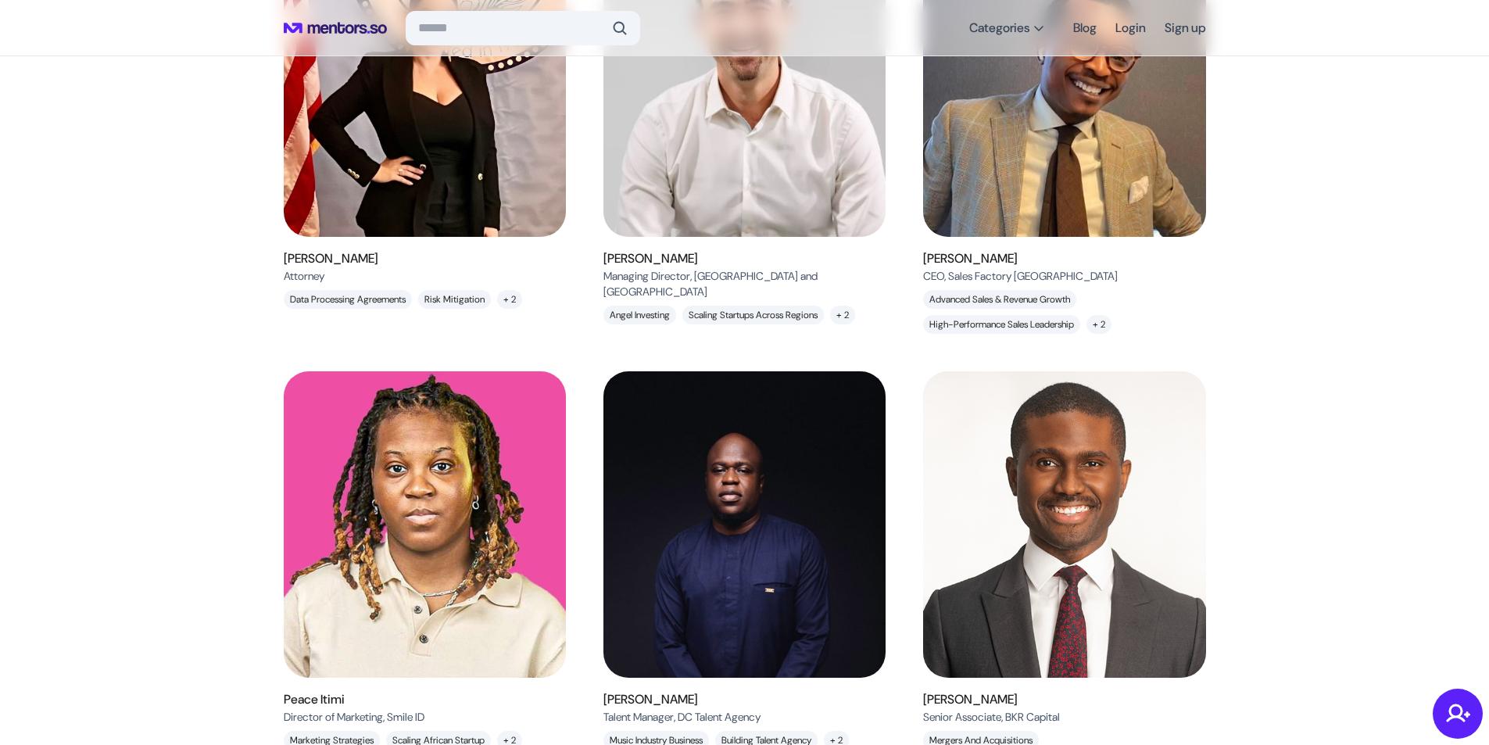
scroll to position [1302, 0]
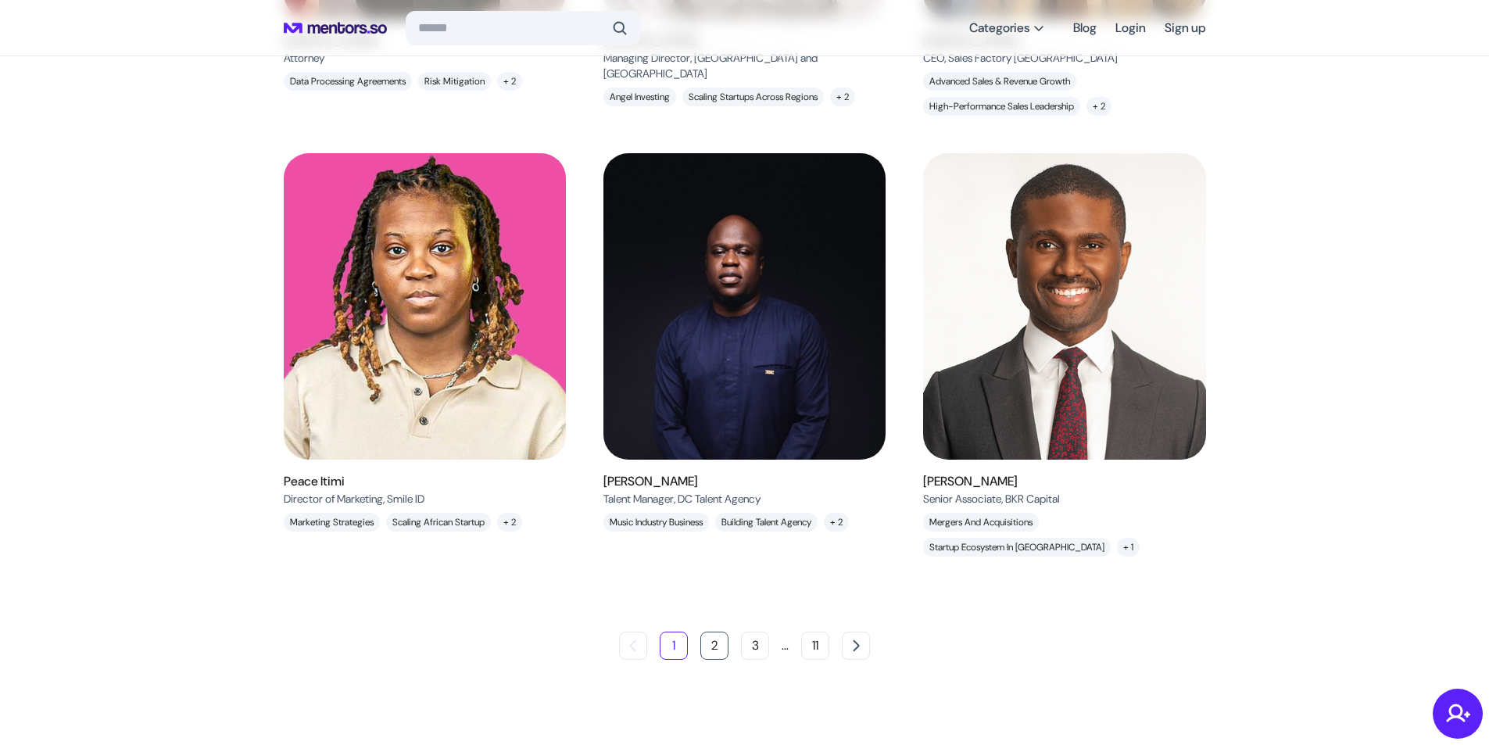
click at [719, 660] on button "2" at bounding box center [714, 645] width 28 height 28
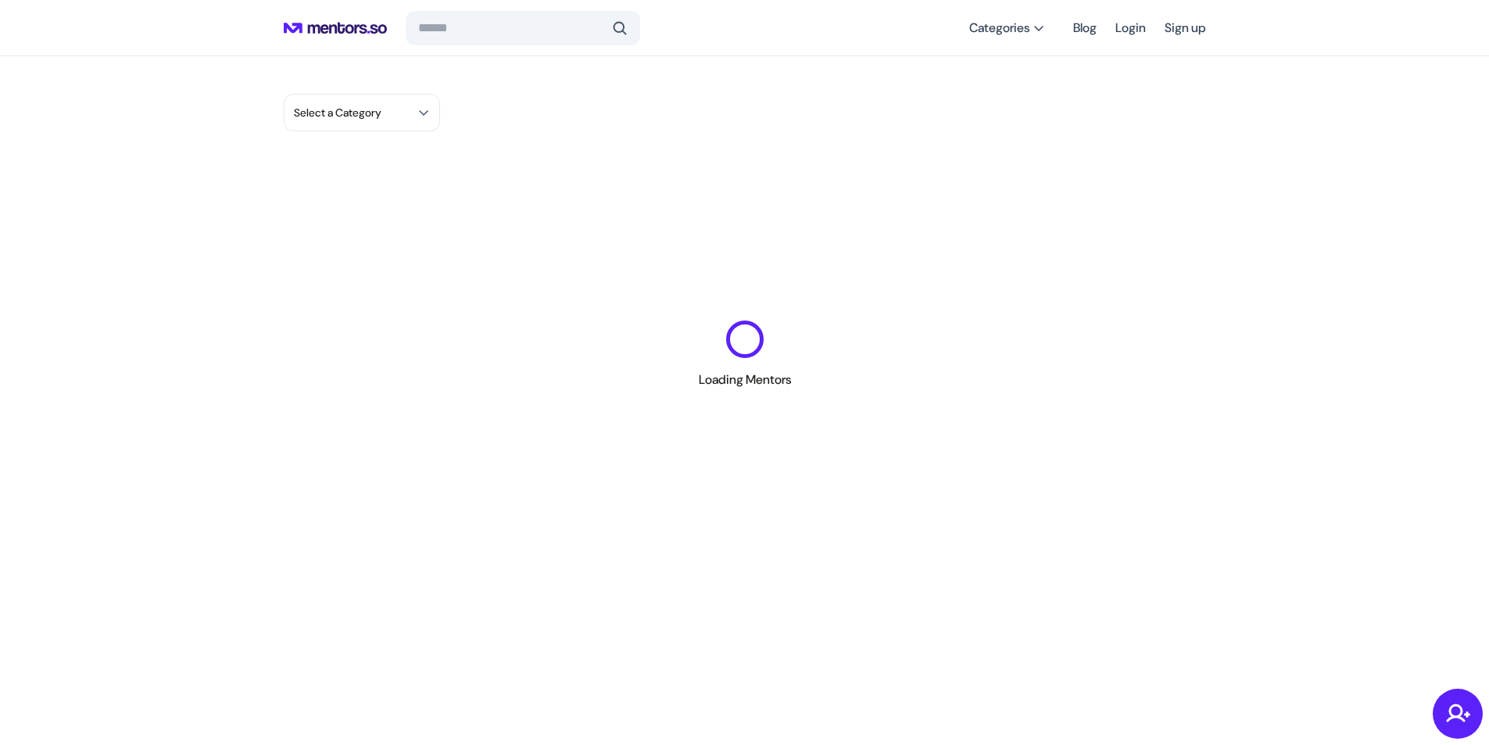
scroll to position [0, 0]
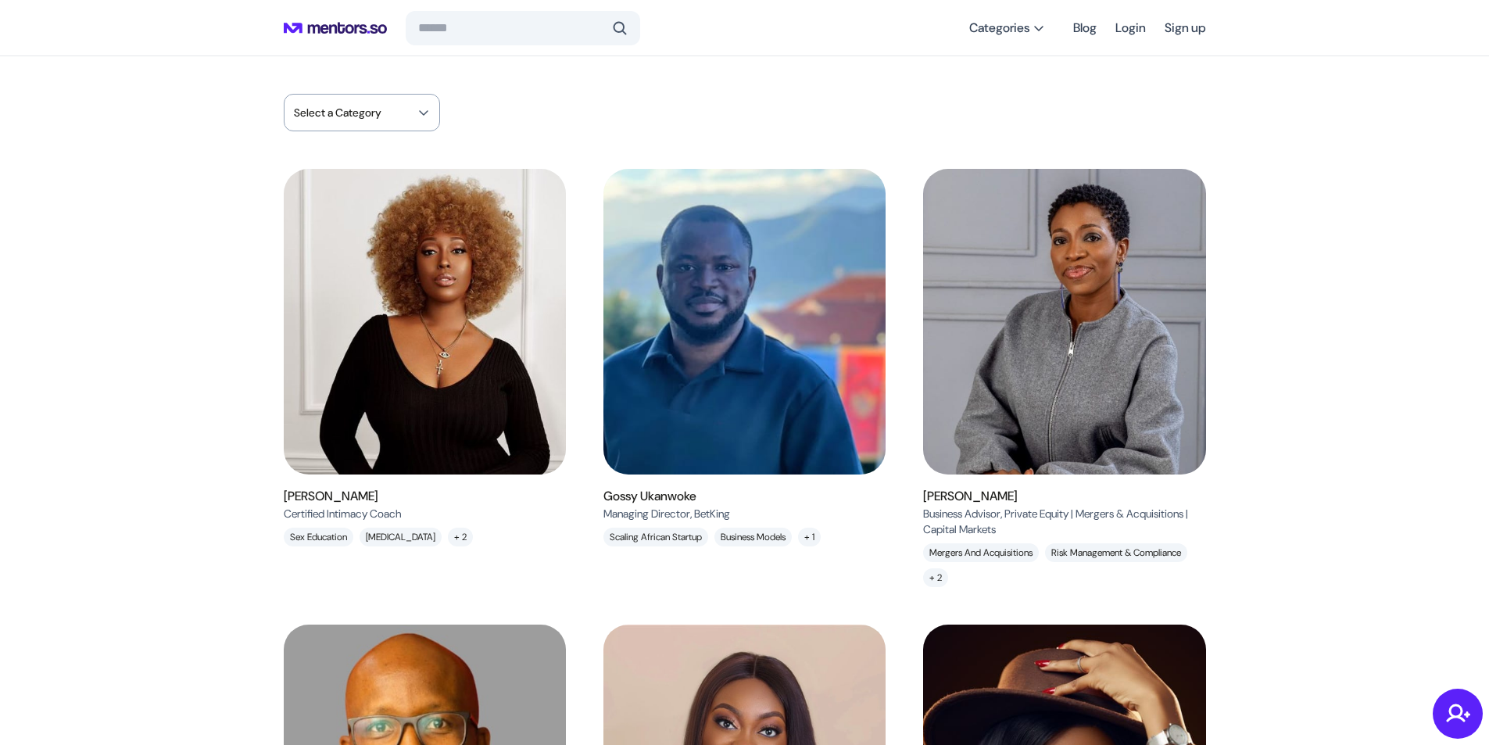
click at [367, 119] on span "Select a Category" at bounding box center [338, 113] width 88 height 16
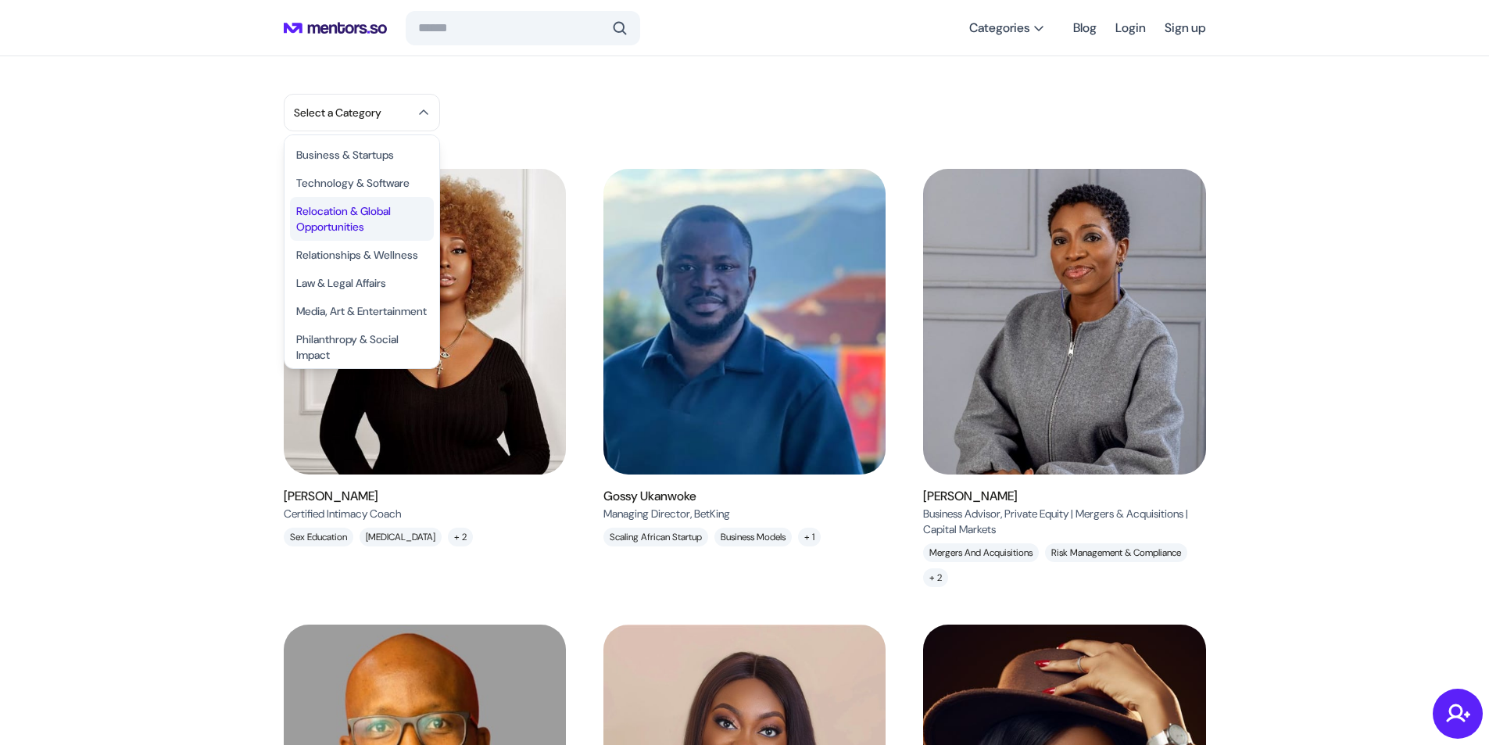
click at [374, 224] on li "Relocation & Global Opportunities" at bounding box center [362, 219] width 144 height 44
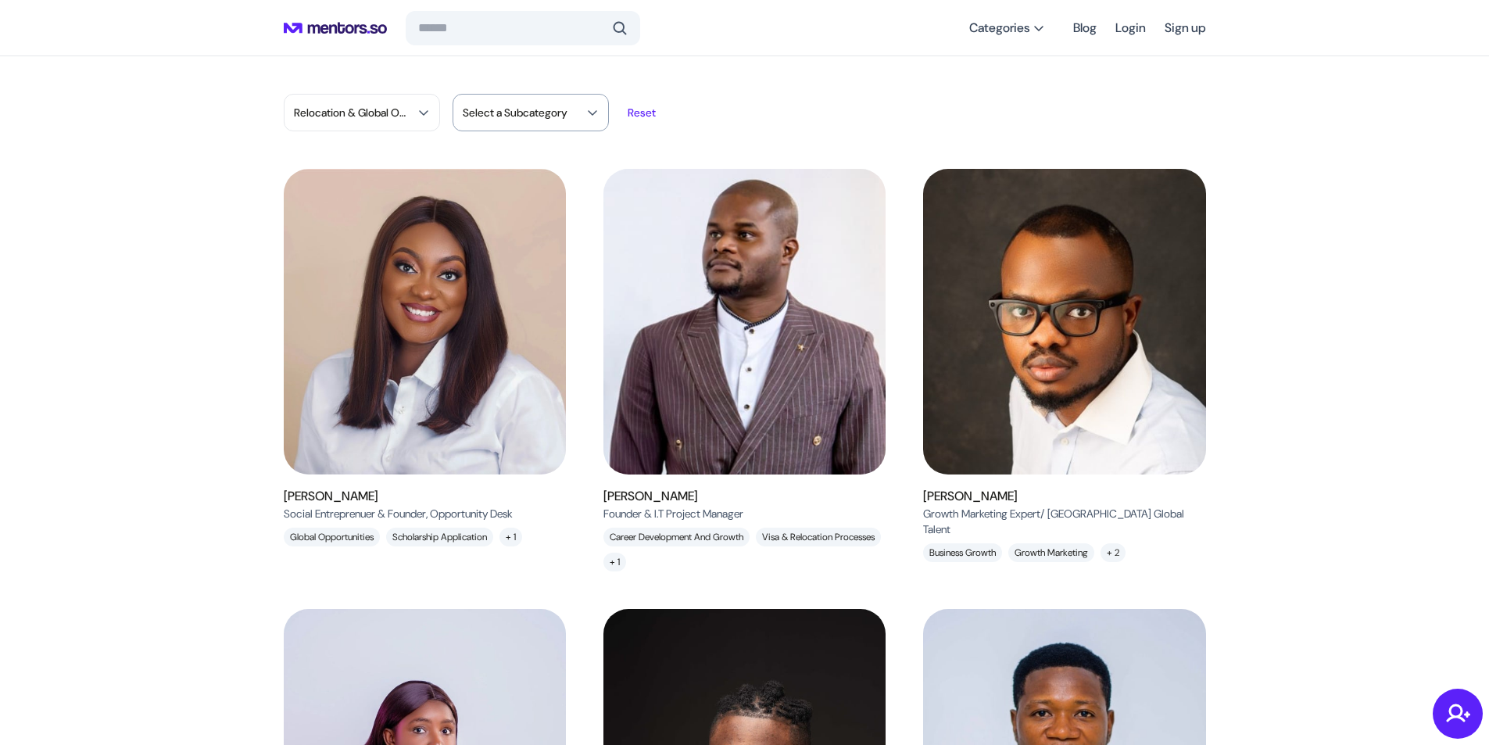
click at [580, 115] on div "Select a Subcategory" at bounding box center [531, 113] width 156 height 38
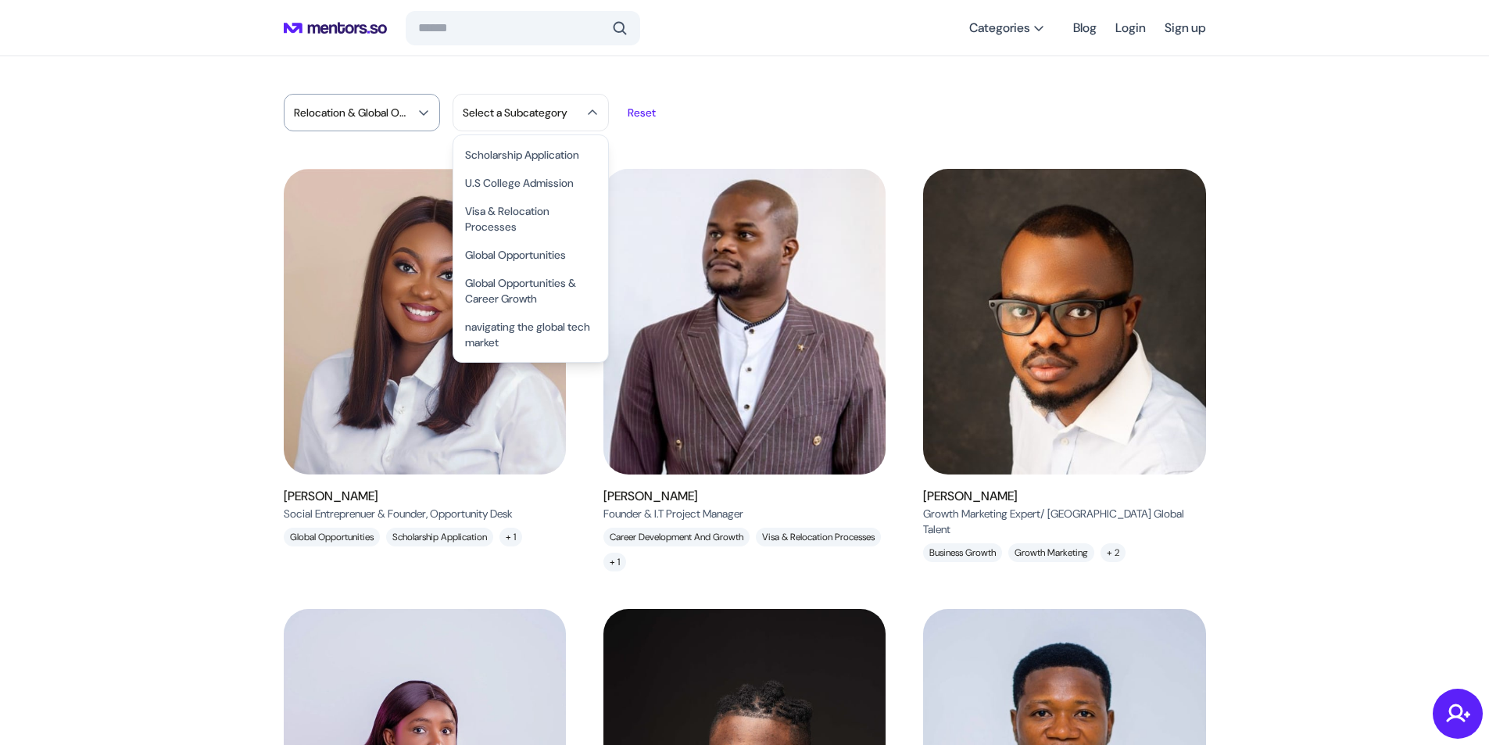
click at [420, 113] on span at bounding box center [423, 112] width 13 height 13
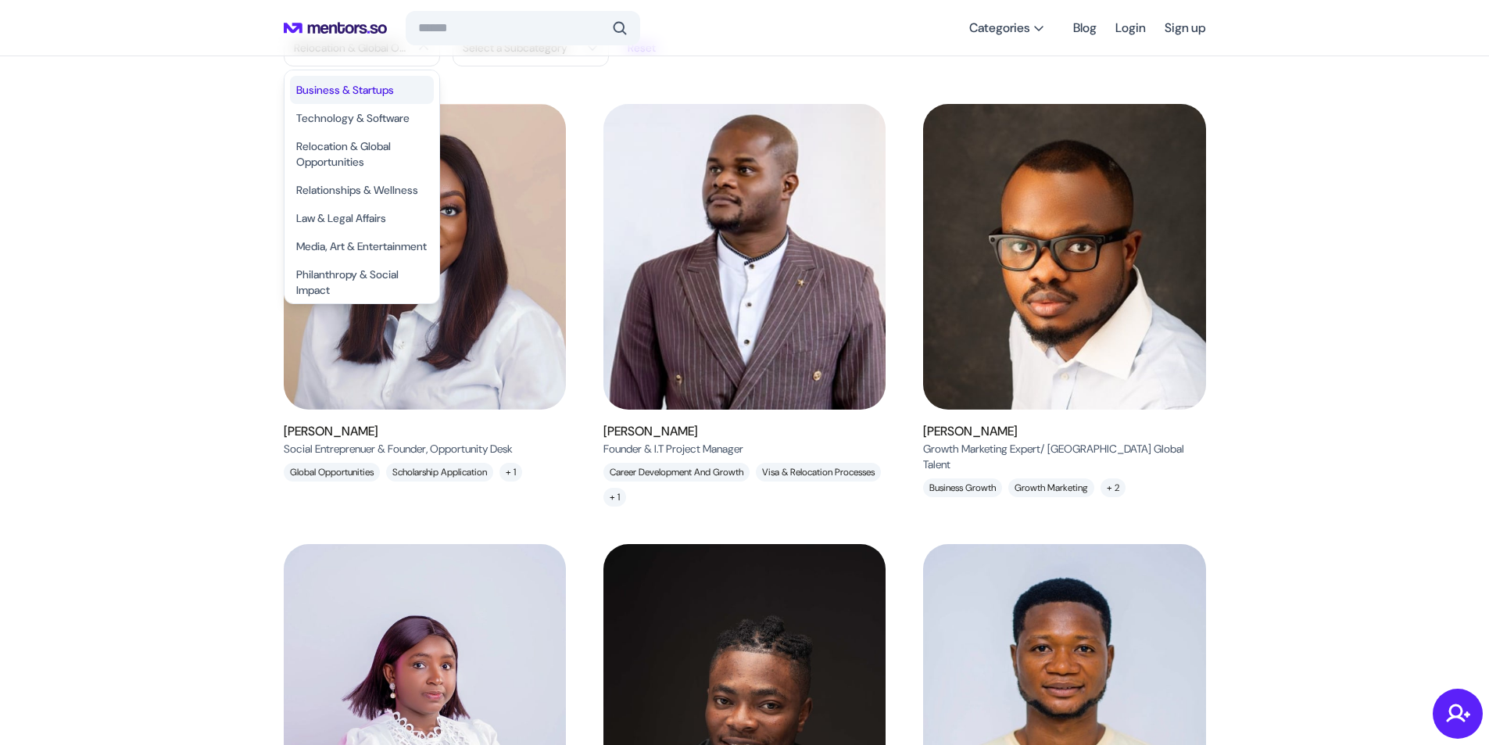
click at [376, 92] on li "Business & Startups" at bounding box center [362, 90] width 144 height 28
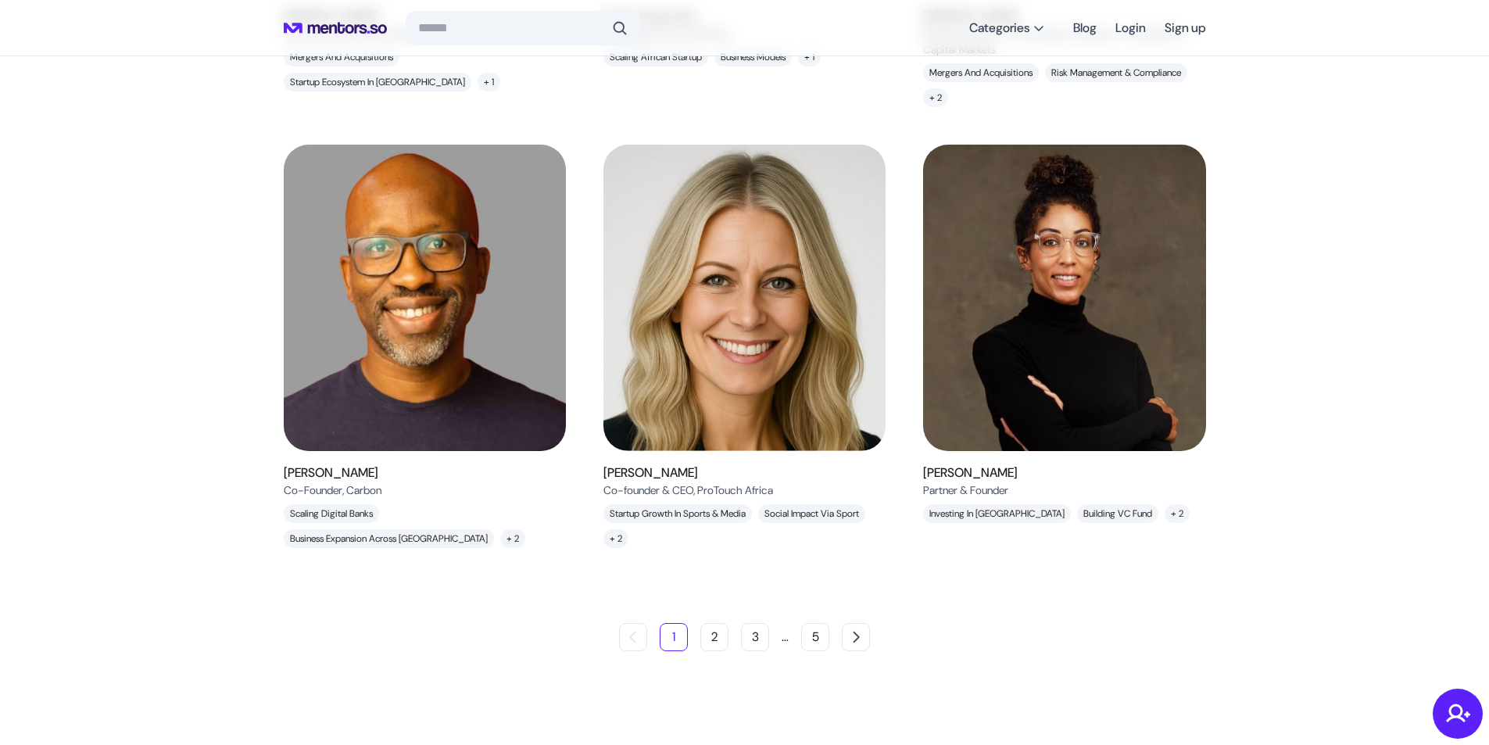
scroll to position [1361, 0]
click at [722, 639] on button "2" at bounding box center [714, 637] width 28 height 28
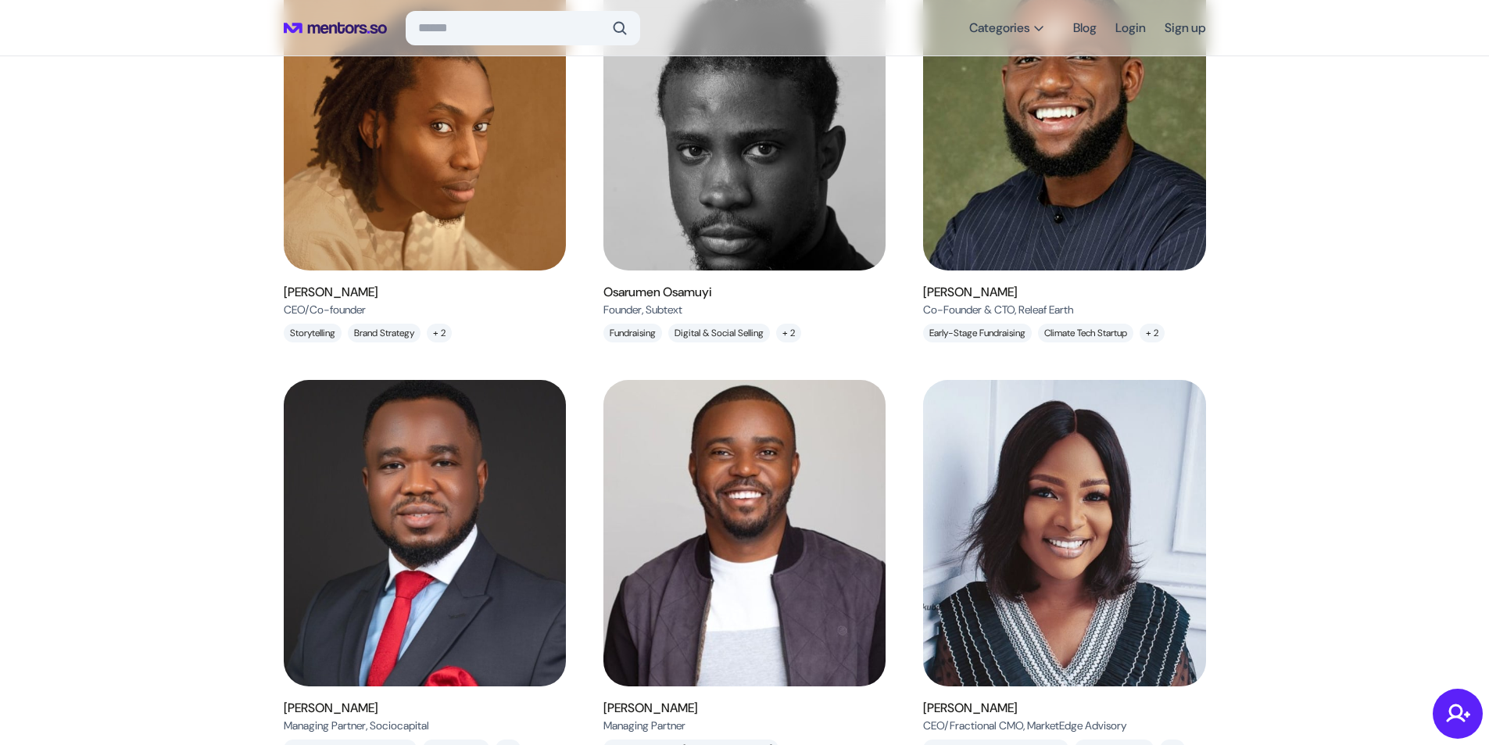
scroll to position [0, 0]
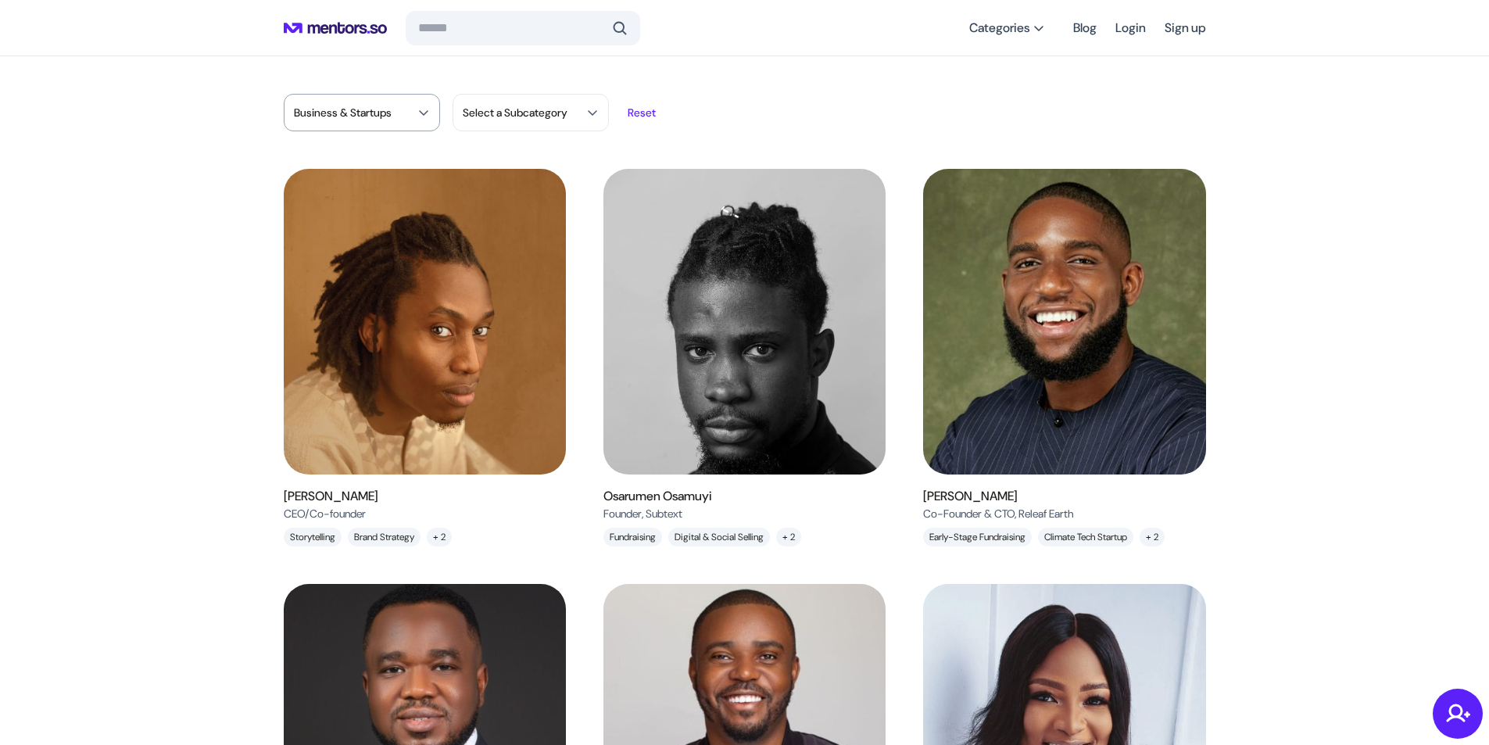
click at [423, 116] on span at bounding box center [423, 112] width 13 height 13
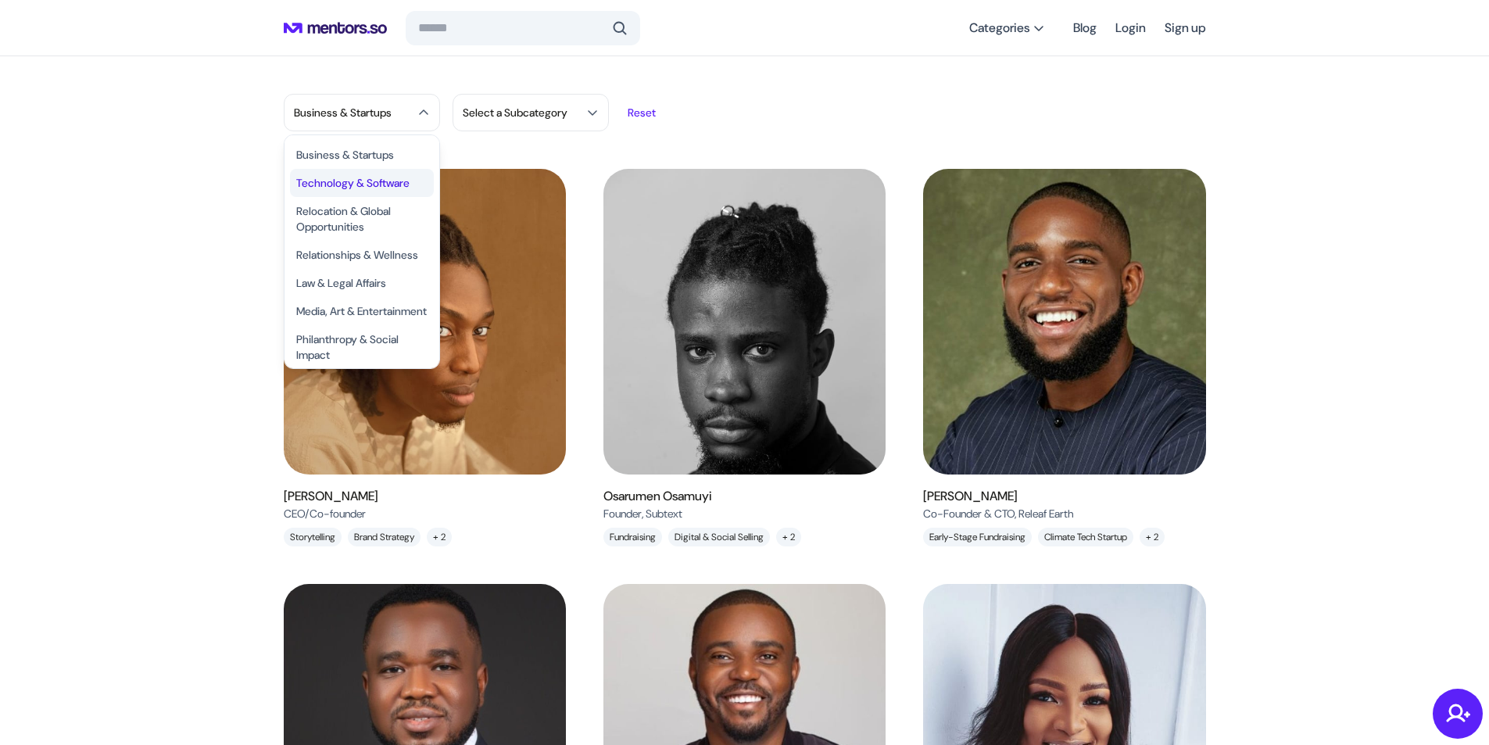
click at [383, 180] on li "Technology & Software" at bounding box center [362, 183] width 144 height 28
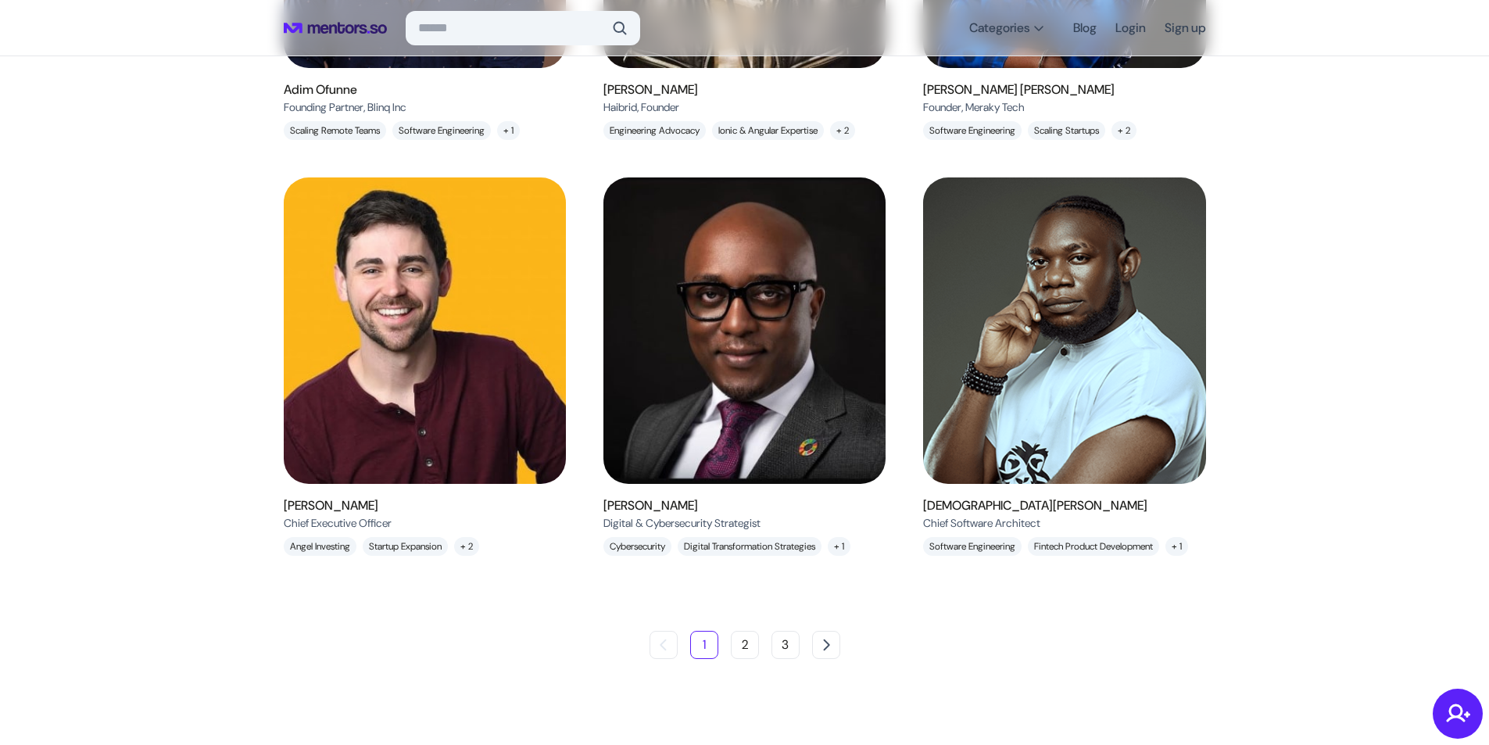
scroll to position [1295, 0]
